Goal: Task Accomplishment & Management: Use online tool/utility

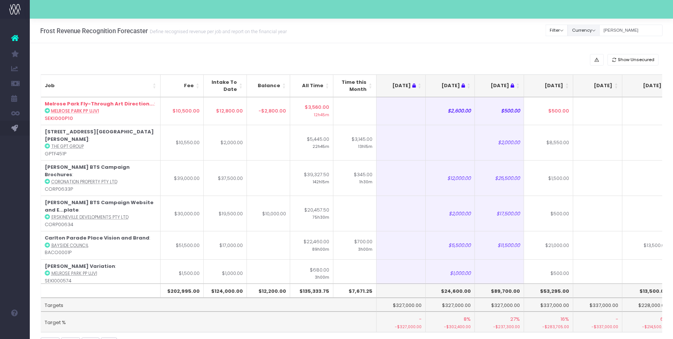
scroll to position [0, 52]
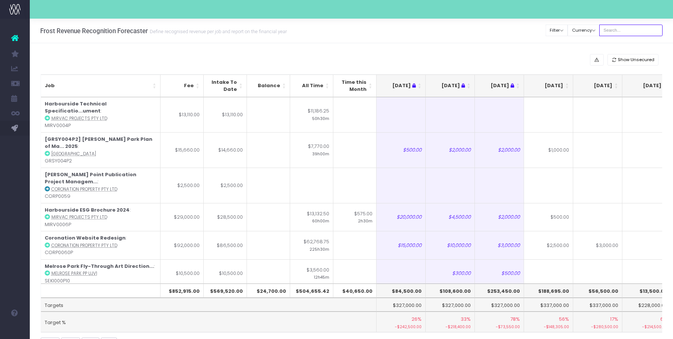
click at [633, 29] on input "text" at bounding box center [630, 31] width 63 height 12
type input "[PERSON_NAME]"
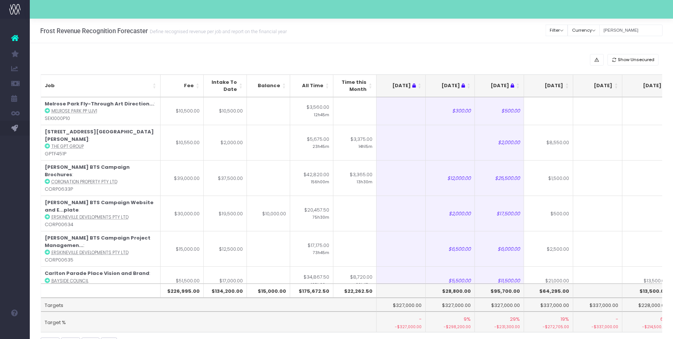
click at [566, 89] on th "[DATE]" at bounding box center [548, 85] width 49 height 23
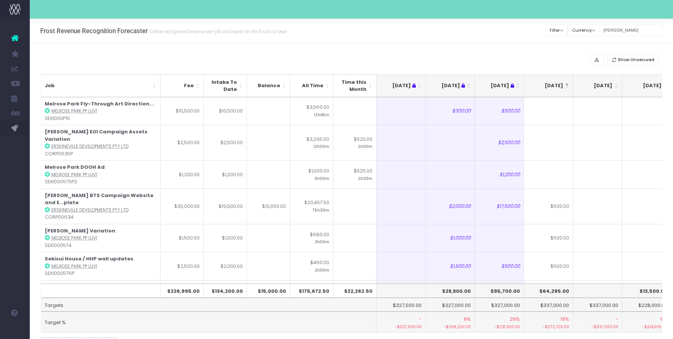
click at [566, 89] on th "[DATE]" at bounding box center [548, 85] width 49 height 23
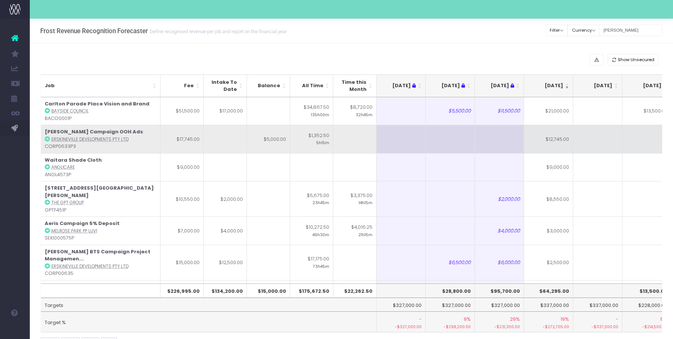
click at [547, 142] on td "$12,745.00" at bounding box center [548, 139] width 49 height 28
type input "$12,745.00"
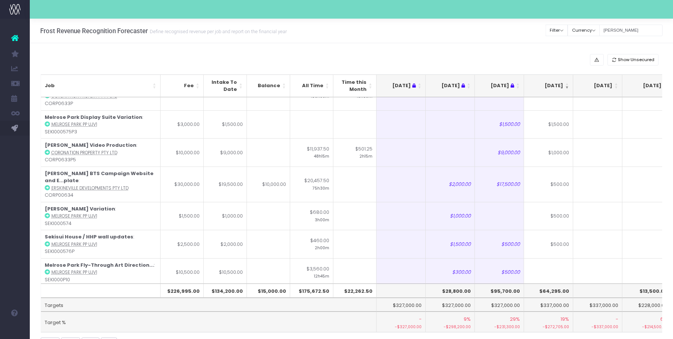
scroll to position [222, 0]
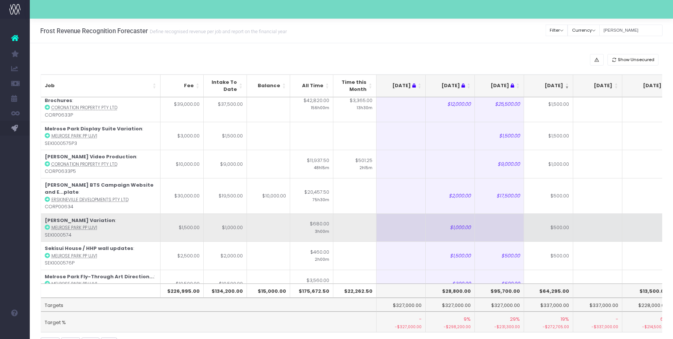
click at [601, 213] on td at bounding box center [597, 227] width 49 height 28
click at [559, 213] on td "$500.00" at bounding box center [548, 227] width 49 height 28
type input "$500.00"
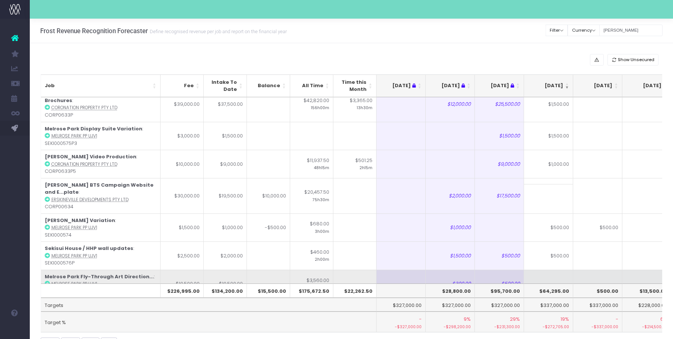
click at [599, 270] on td at bounding box center [597, 284] width 49 height 28
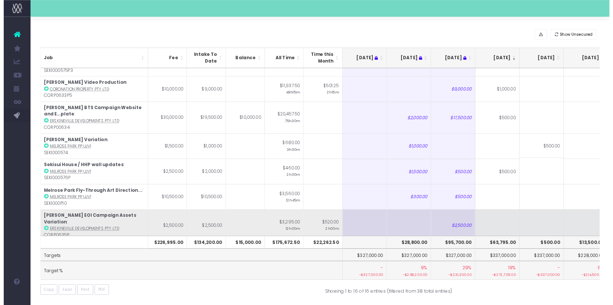
scroll to position [264, 0]
